Goal: Task Accomplishment & Management: Manage account settings

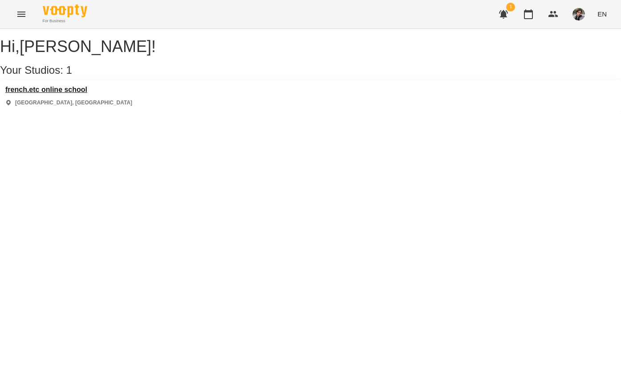
click at [92, 94] on h3 "french.etc online school" at bounding box center [68, 90] width 127 height 8
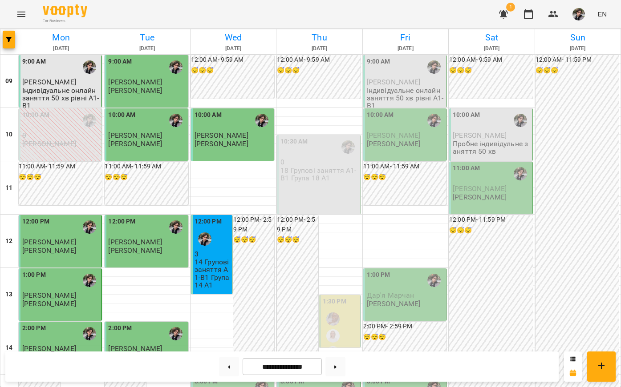
scroll to position [454, 0]
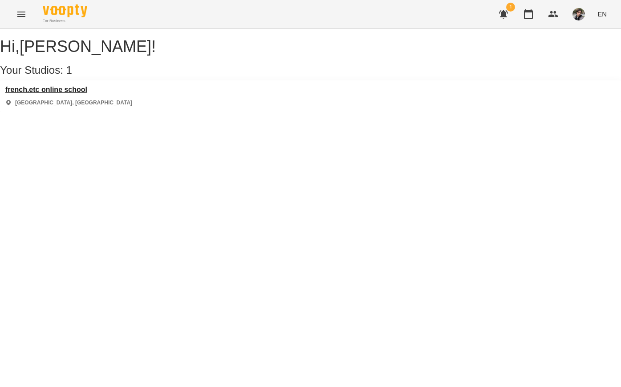
click at [80, 94] on h3 "french.etc online school" at bounding box center [68, 90] width 127 height 8
click at [93, 94] on h3 "french.etc online school" at bounding box center [68, 90] width 127 height 8
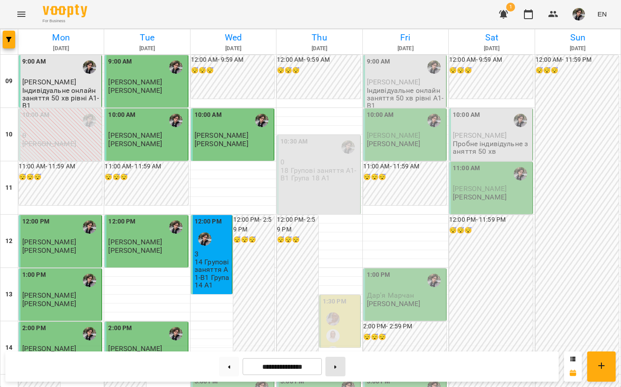
click at [335, 367] on button at bounding box center [335, 367] width 20 height 20
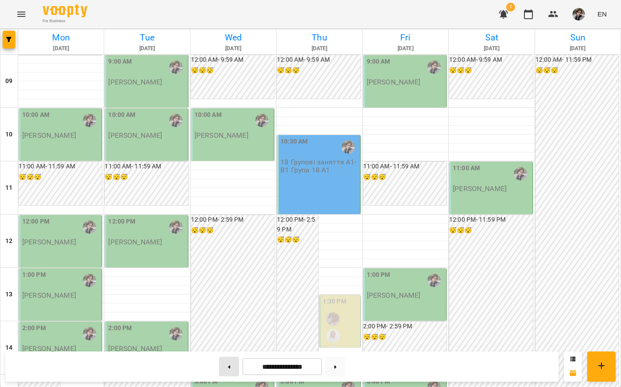
click at [228, 369] on button at bounding box center [229, 367] width 20 height 20
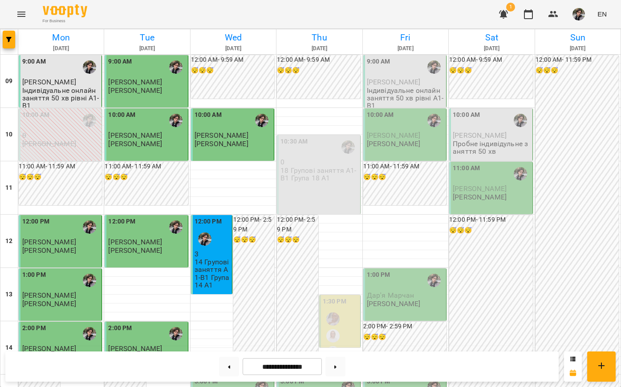
scroll to position [454, 0]
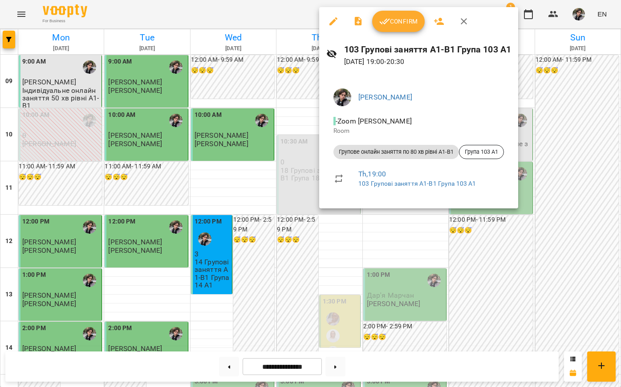
click at [390, 227] on div at bounding box center [310, 193] width 621 height 387
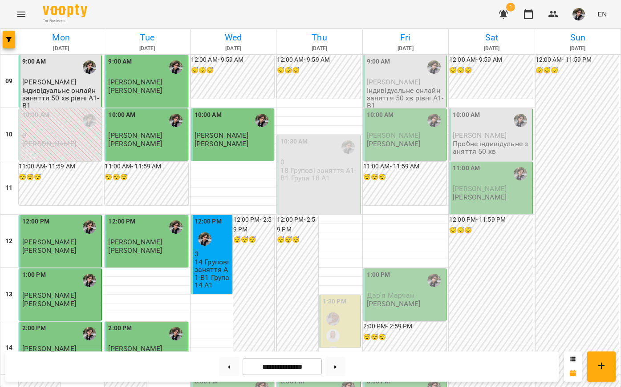
scroll to position [0, 0]
click at [480, 135] on span "[PERSON_NAME]" at bounding box center [479, 135] width 54 height 8
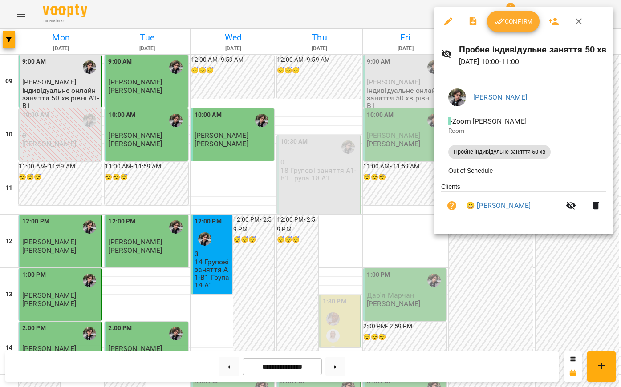
click at [498, 229] on div "Микита - Zoom Микита Room Пробне індивідульне заняття 50 хв Out of Schedule Cli…" at bounding box center [523, 154] width 179 height 160
click at [513, 245] on div at bounding box center [310, 193] width 621 height 387
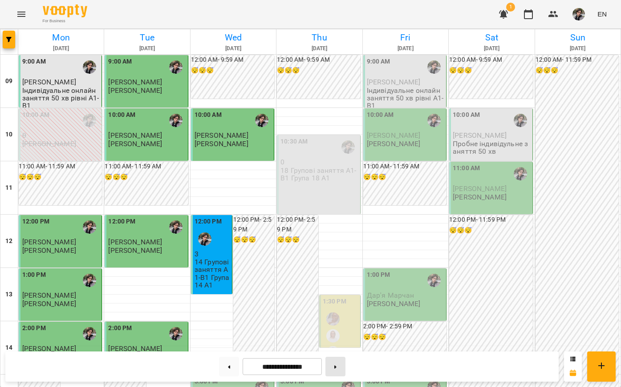
click at [338, 365] on button at bounding box center [335, 367] width 20 height 20
type input "**********"
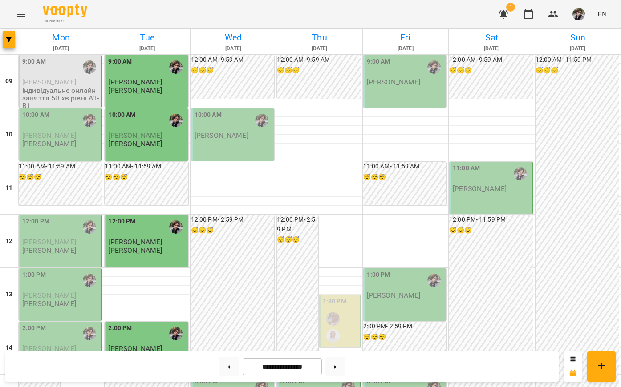
click at [145, 88] on div "9:00 AM Діана Смірнова Микита" at bounding box center [146, 76] width 77 height 38
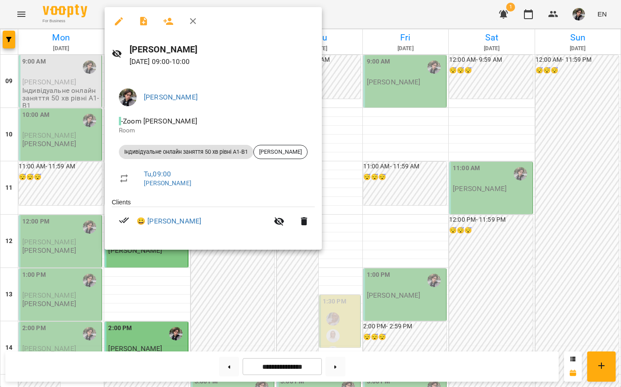
click at [289, 336] on div at bounding box center [310, 193] width 621 height 387
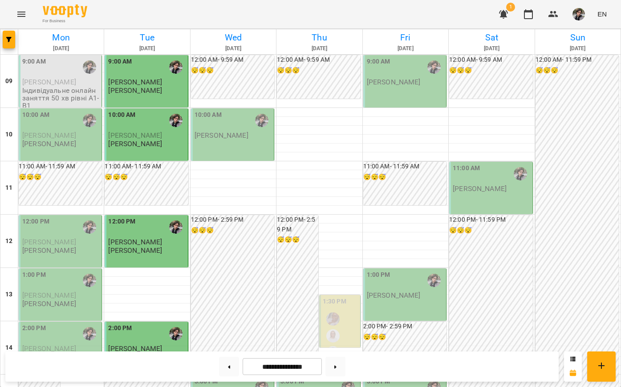
scroll to position [175, 0]
click at [136, 322] on div "2:00 PM Марта Заїченко Микита" at bounding box center [146, 348] width 83 height 52
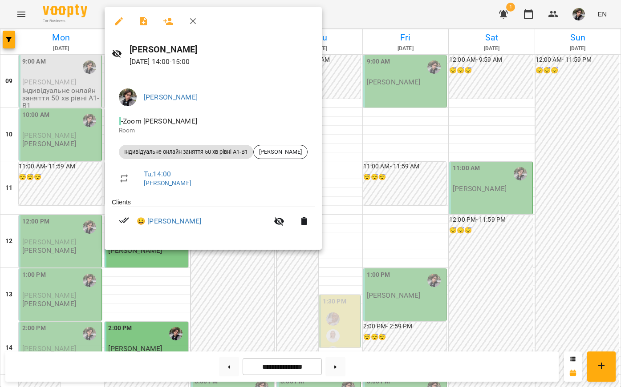
click at [510, 79] on div at bounding box center [310, 193] width 621 height 387
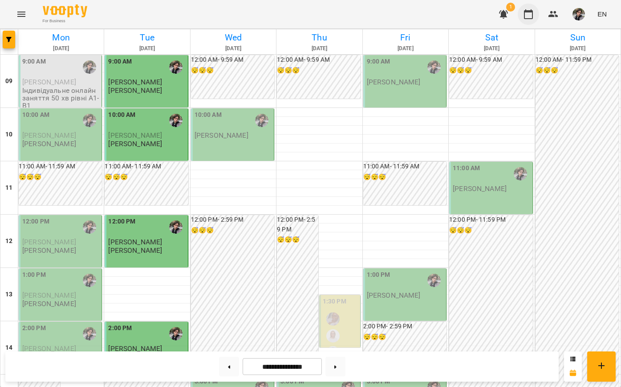
click at [531, 11] on icon "button" at bounding box center [528, 14] width 9 height 10
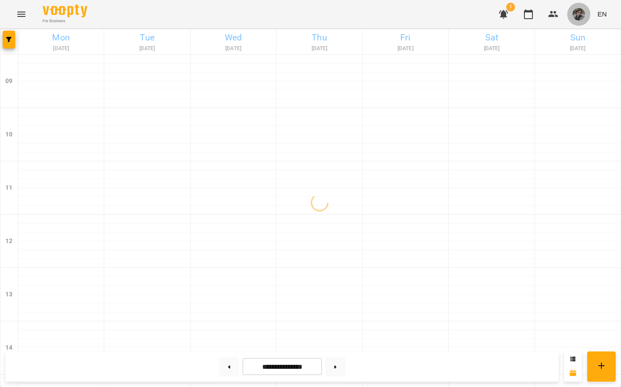
click at [579, 15] on img "button" at bounding box center [578, 14] width 12 height 12
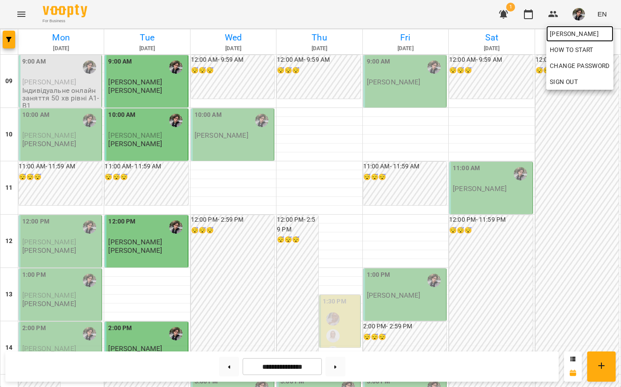
click at [576, 31] on span "[PERSON_NAME]" at bounding box center [579, 33] width 60 height 11
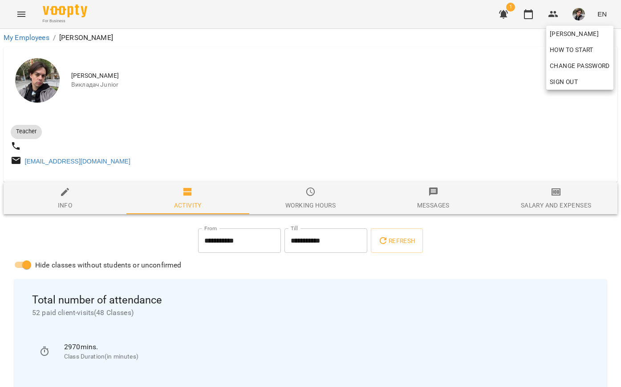
click at [315, 111] on div at bounding box center [310, 193] width 621 height 387
click at [533, 20] on button "button" at bounding box center [527, 14] width 21 height 21
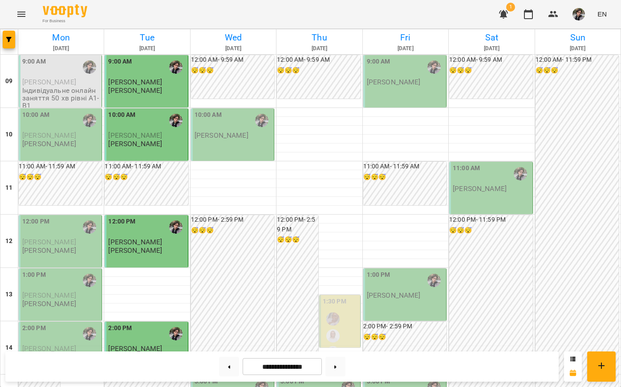
scroll to position [74, 0]
click at [224, 366] on button at bounding box center [229, 367] width 20 height 20
type input "**********"
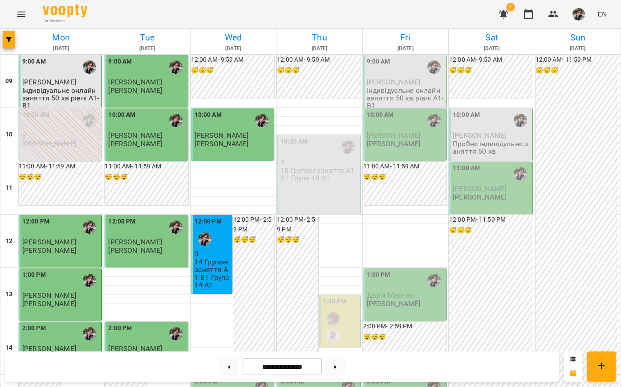
scroll to position [266, 0]
